Goal: Task Accomplishment & Management: Use online tool/utility

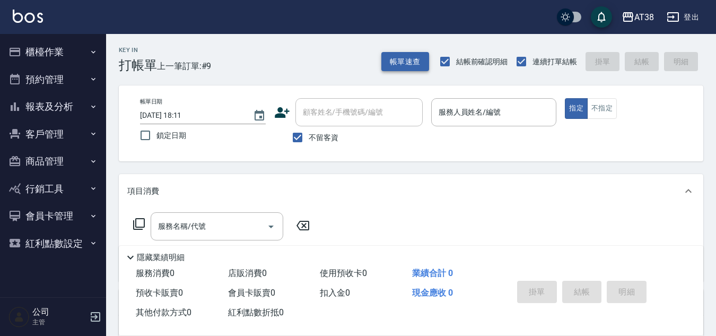
click at [398, 59] on button "帳單速查" at bounding box center [405, 62] width 48 height 20
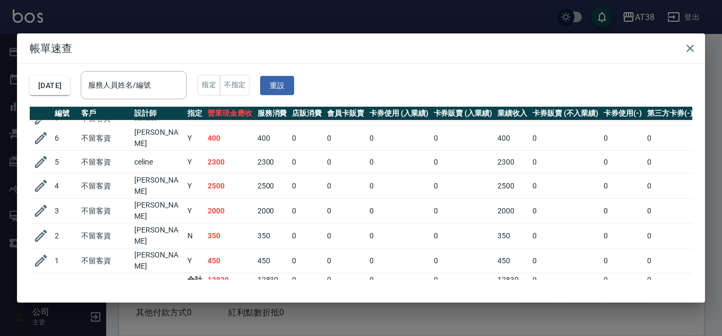
scroll to position [68, 0]
click at [688, 49] on icon "button" at bounding box center [689, 48] width 13 height 13
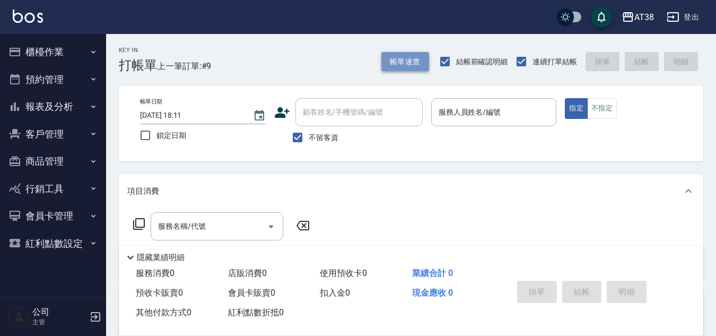
click at [410, 61] on button "帳單速查" at bounding box center [405, 62] width 48 height 20
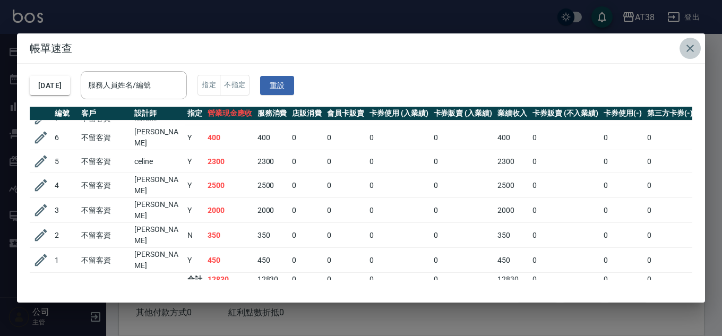
click at [692, 41] on button "button" at bounding box center [689, 48] width 21 height 21
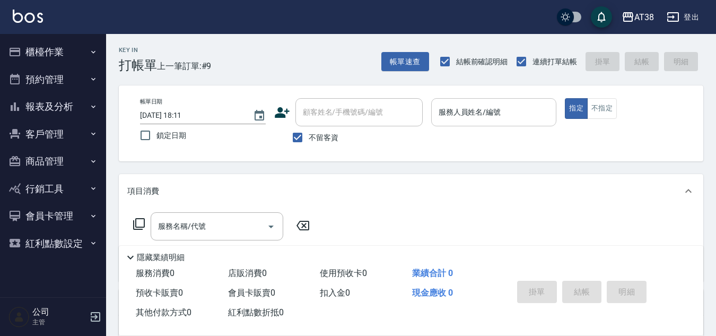
click at [491, 112] on input "服務人員姓名/編號" at bounding box center [494, 112] width 116 height 19
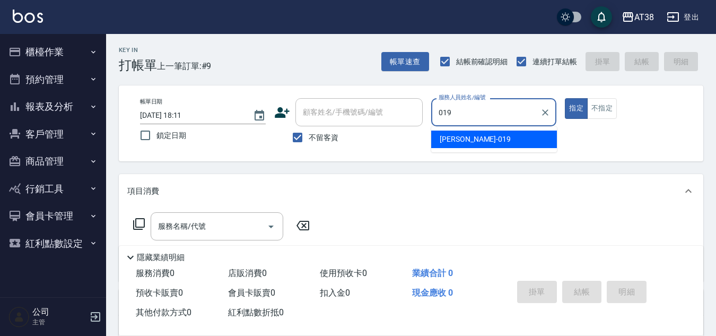
type input "[PERSON_NAME]-019"
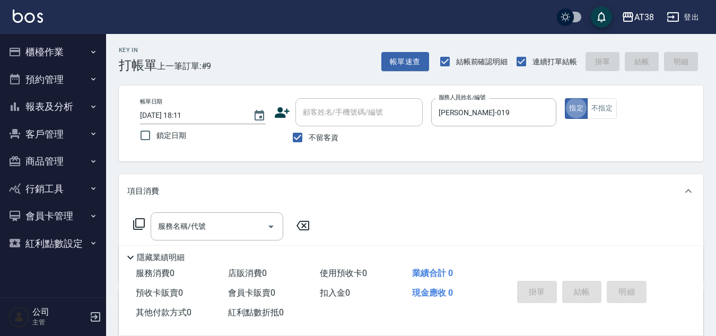
type button "true"
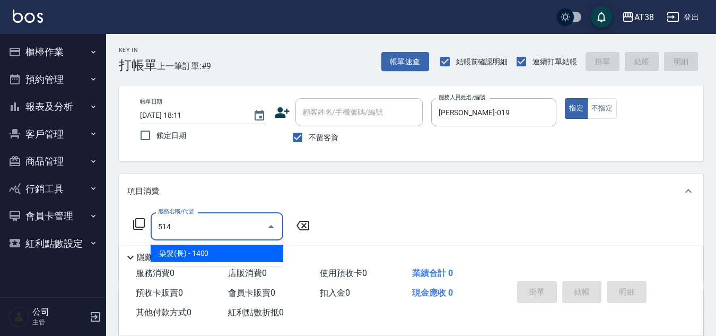
type input "染髮(長)(514)"
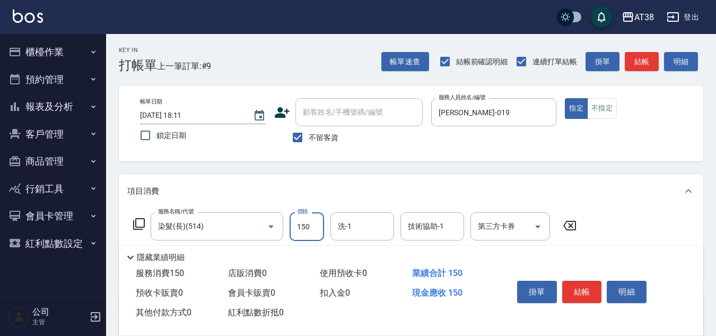
type input "1500"
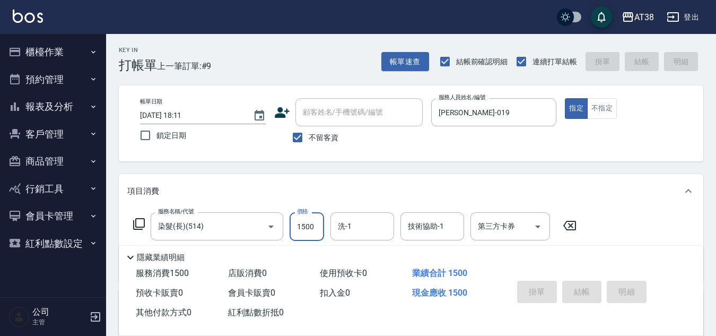
type input "[DATE] 19:54"
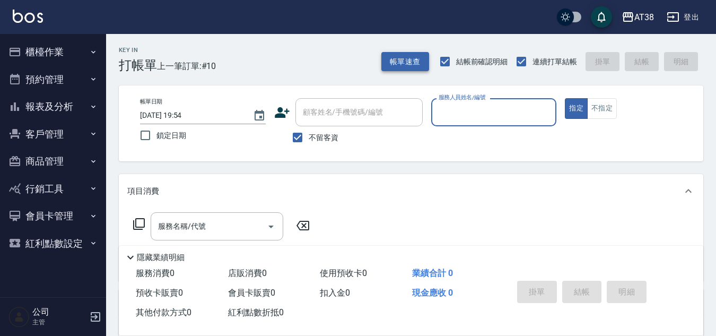
click at [399, 58] on button "帳單速查" at bounding box center [405, 62] width 48 height 20
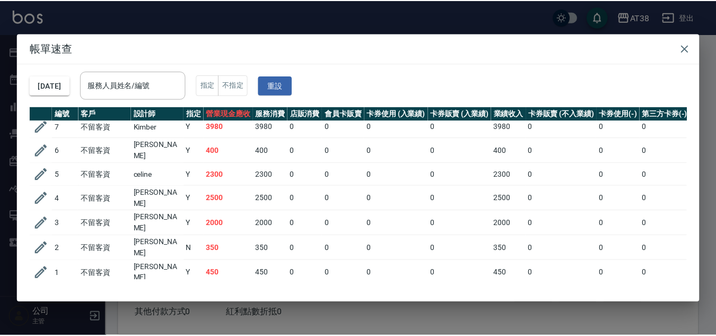
scroll to position [91, 0]
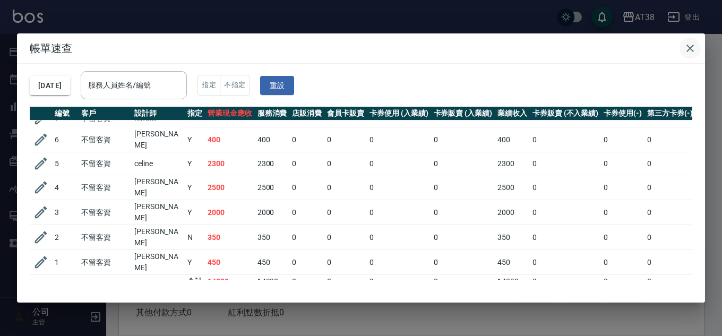
click at [688, 44] on icon "button" at bounding box center [689, 48] width 13 height 13
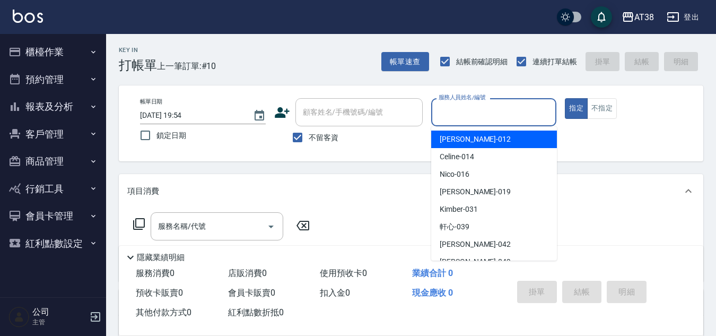
click at [478, 111] on input "服務人員姓名/編號" at bounding box center [494, 112] width 116 height 19
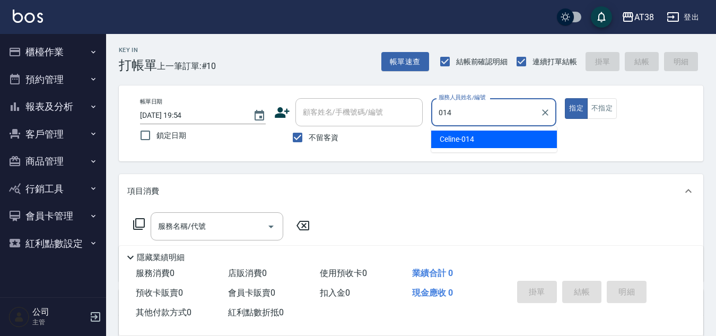
type input "Celine-014"
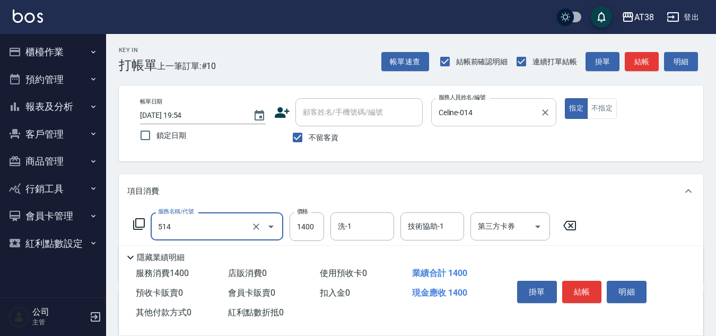
type input "染髮(長)(514)"
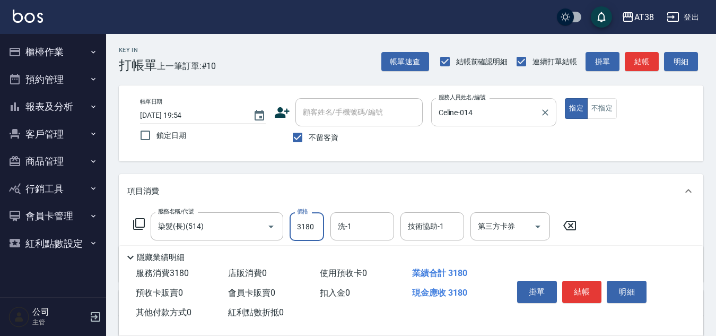
type input "3180"
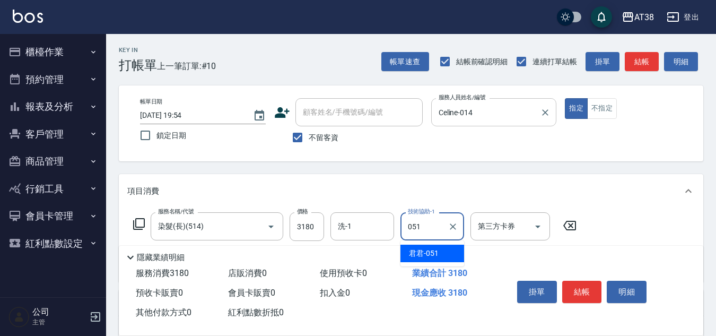
type input "君君-051"
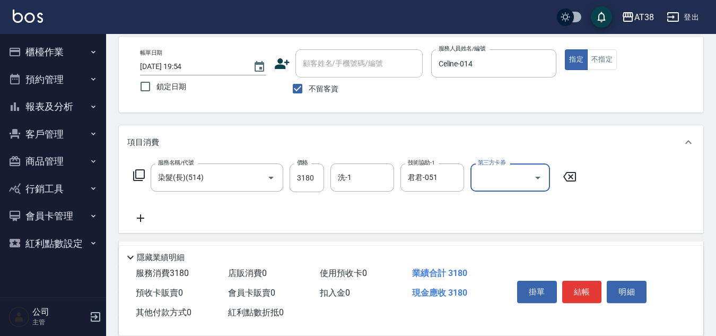
scroll to position [106, 0]
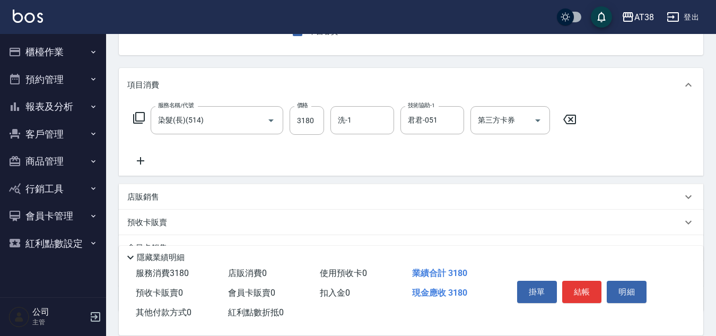
click at [147, 198] on p "店販銷售" at bounding box center [143, 197] width 32 height 11
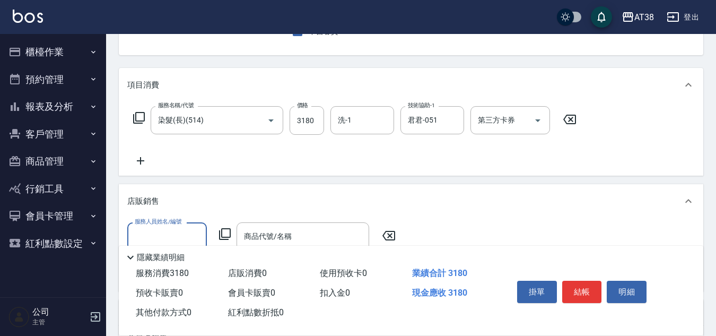
scroll to position [0, 0]
type input "Celine-014"
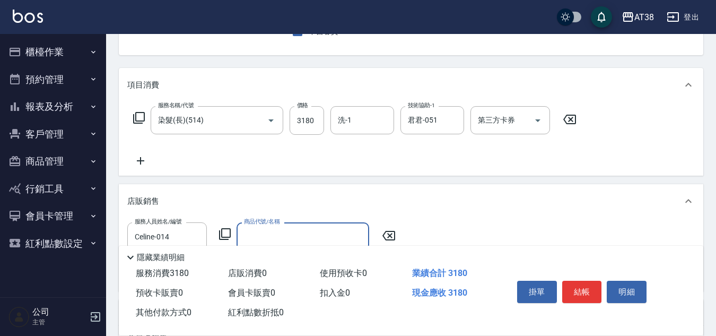
click at [229, 229] on icon at bounding box center [225, 234] width 12 height 12
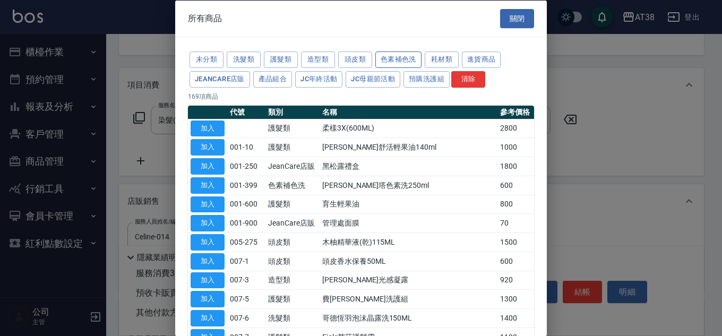
click at [379, 59] on button "色素補色洗" at bounding box center [398, 59] width 46 height 16
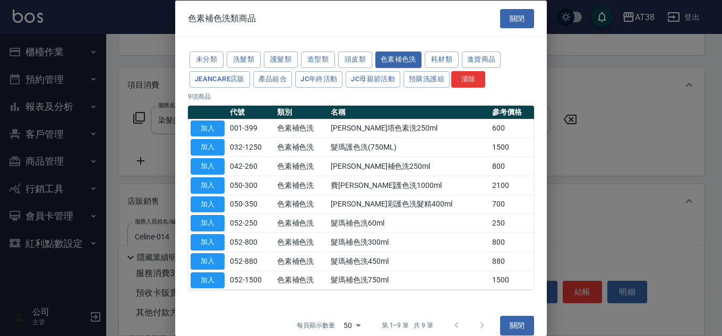
click at [208, 167] on button "加入" at bounding box center [207, 166] width 34 height 16
type input "[PERSON_NAME]補色洗250ml"
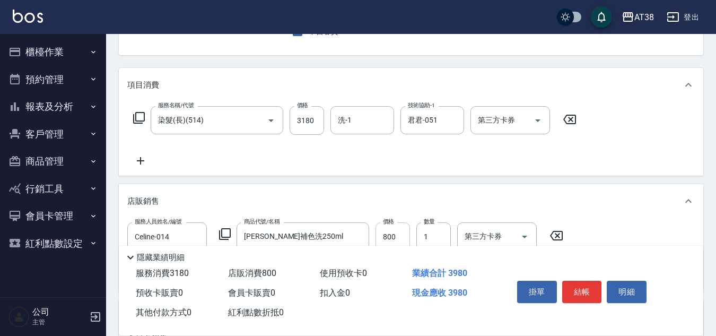
click at [394, 232] on input "800" at bounding box center [393, 236] width 34 height 29
type input "720"
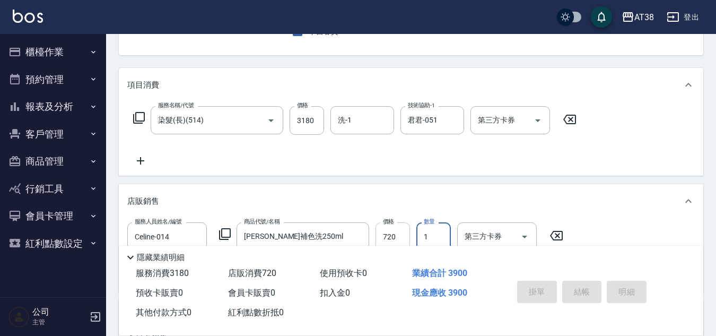
type input "[DATE] 19:58"
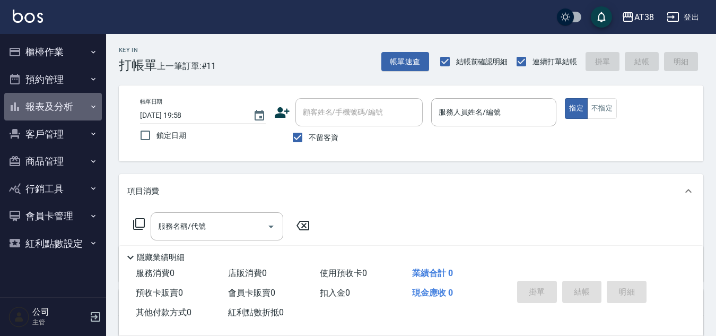
click at [59, 103] on button "報表及分析" at bounding box center [53, 107] width 98 height 28
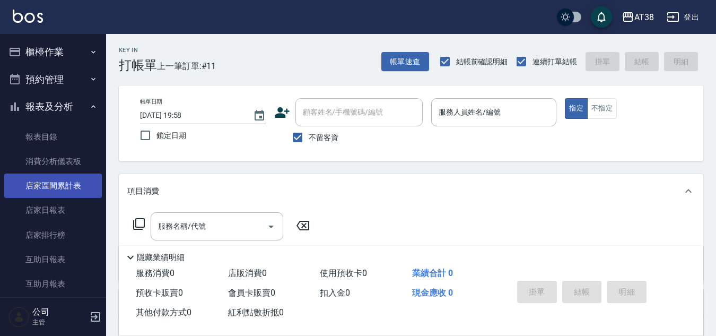
click at [61, 188] on link "店家區間累計表" at bounding box center [53, 185] width 98 height 24
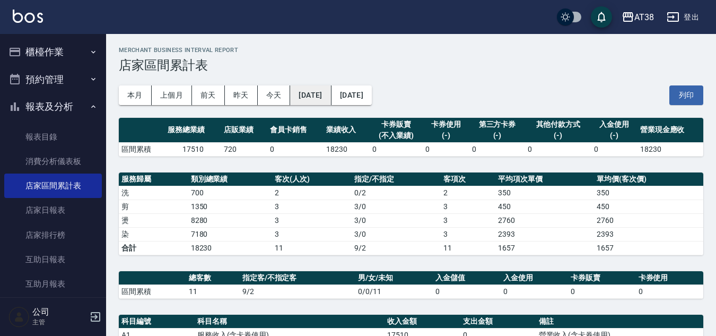
click at [314, 96] on button "[DATE]" at bounding box center [310, 95] width 41 height 20
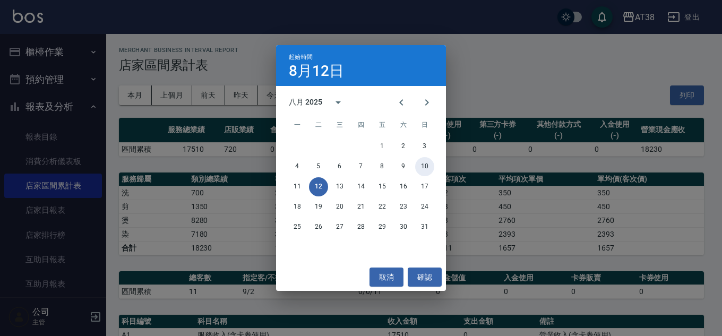
click at [424, 167] on button "10" at bounding box center [424, 166] width 19 height 19
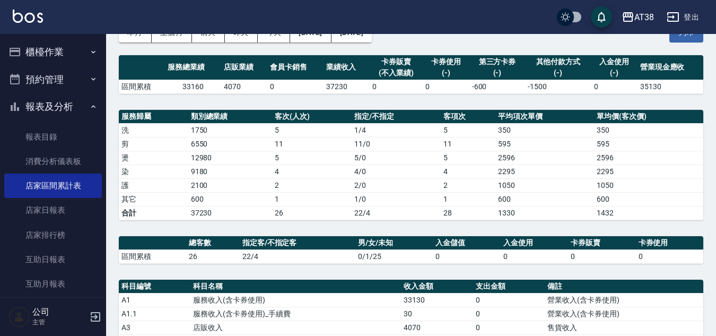
scroll to position [159, 0]
